Goal: Information Seeking & Learning: Learn about a topic

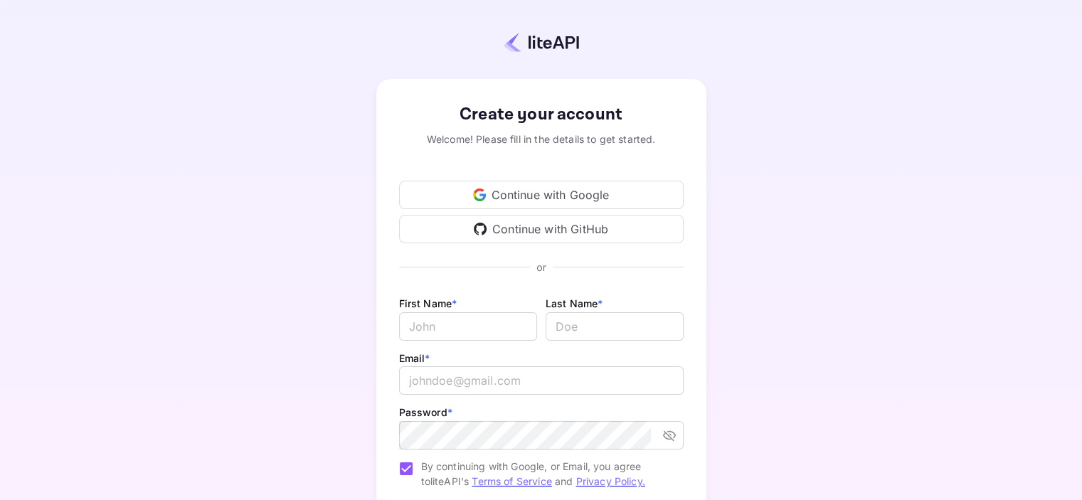
click at [536, 188] on div "Continue with Google" at bounding box center [541, 195] width 285 height 28
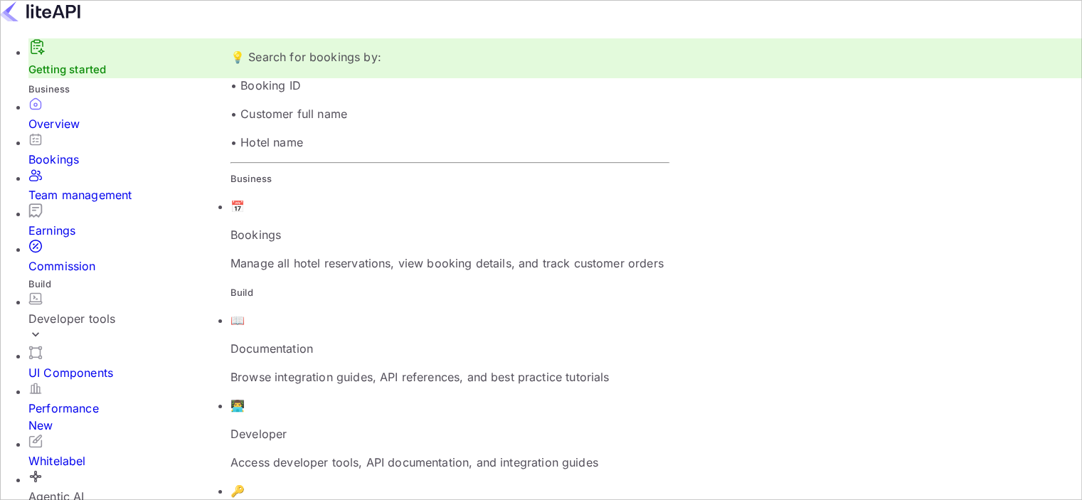
paste input "Ibis [GEOGRAPHIC_DATA] [GEOGRAPHIC_DATA]"
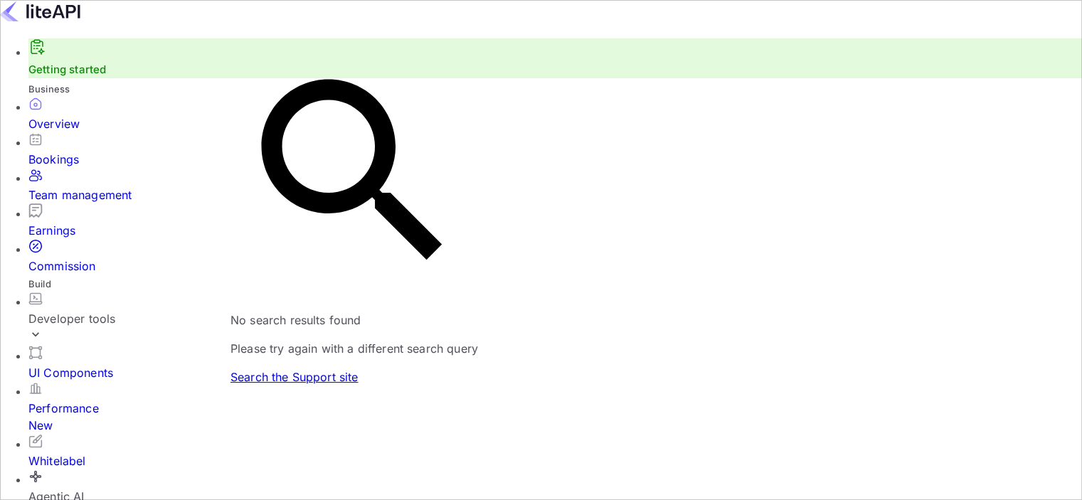
drag, startPoint x: 367, startPoint y: 21, endPoint x: 0, endPoint y: 30, distance: 367.1
type input "Viladecans"
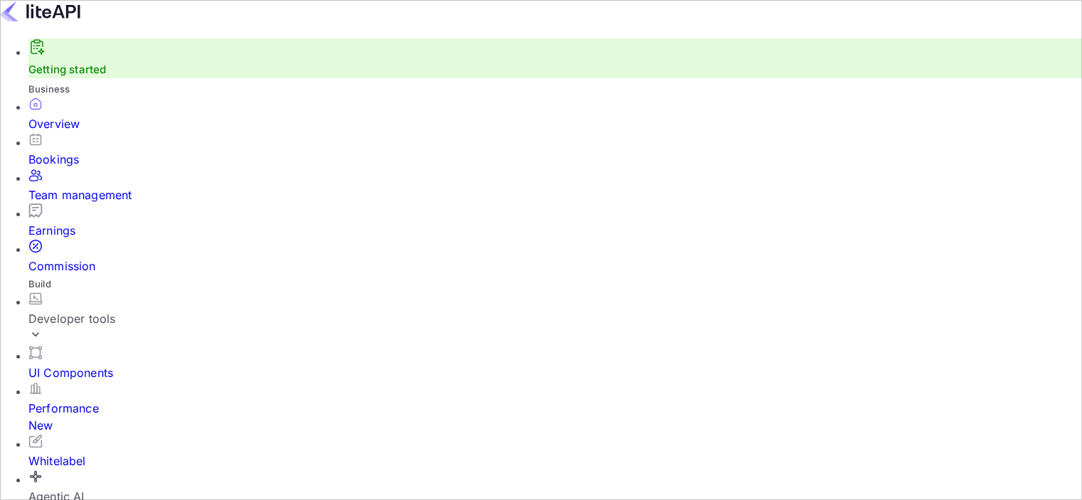
click at [74, 76] on link "Getting started" at bounding box center [67, 70] width 78 height 14
